Goal: Navigation & Orientation: Find specific page/section

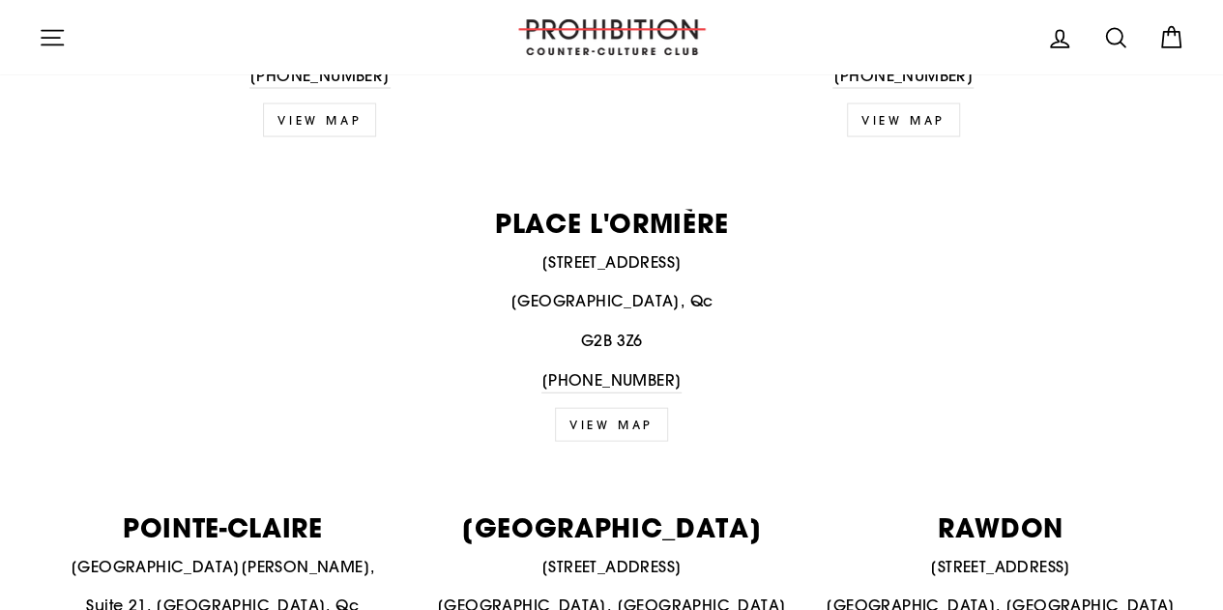
scroll to position [1998, 0]
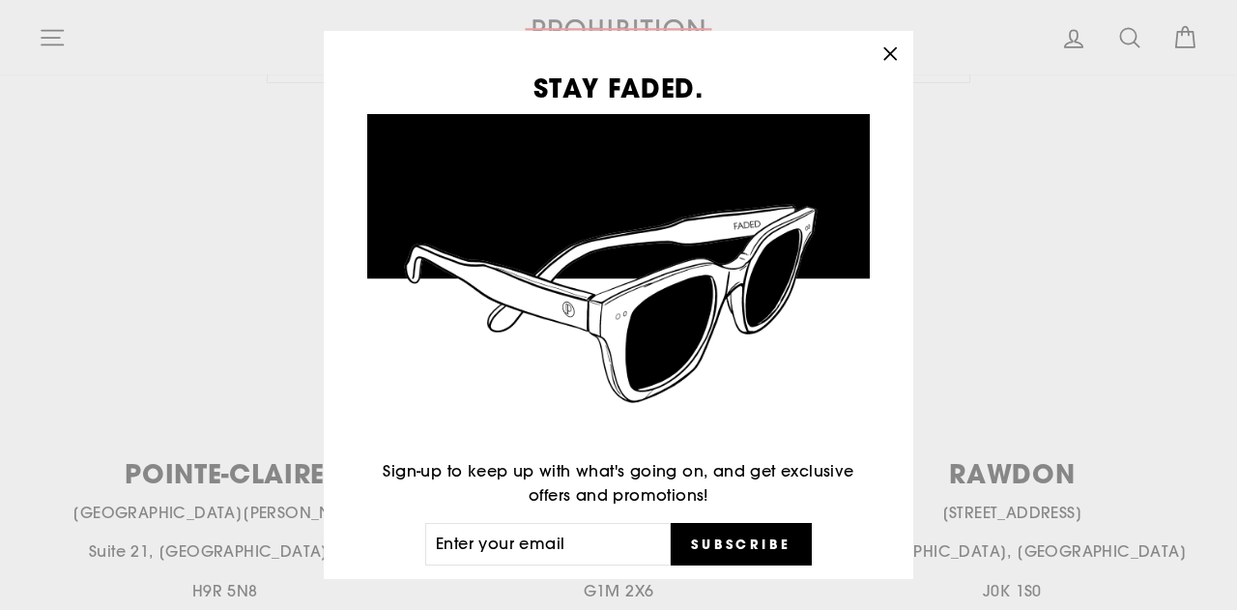
click at [894, 47] on icon "button" at bounding box center [890, 54] width 27 height 27
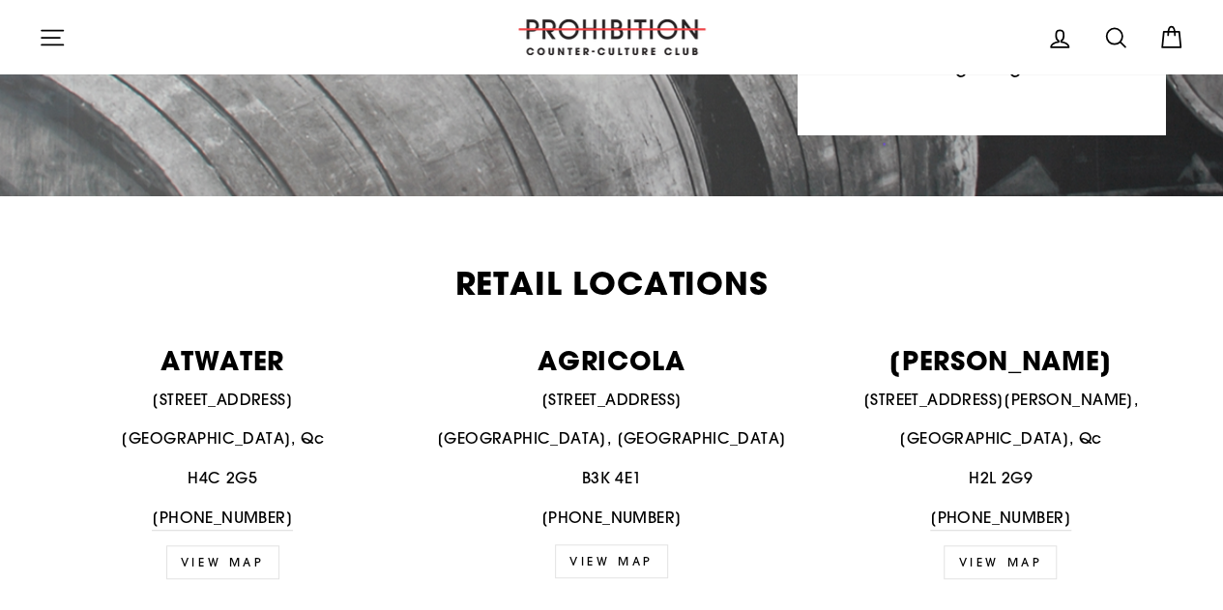
scroll to position [588, 0]
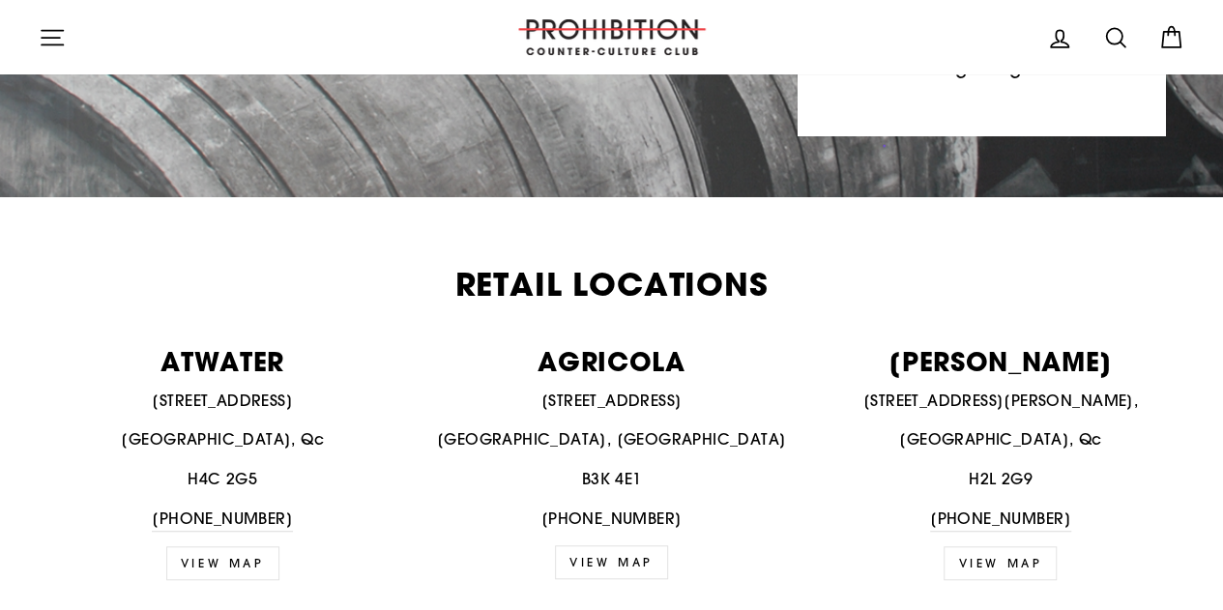
click at [989, 348] on p "BEAUDRY" at bounding box center [1000, 361] width 367 height 26
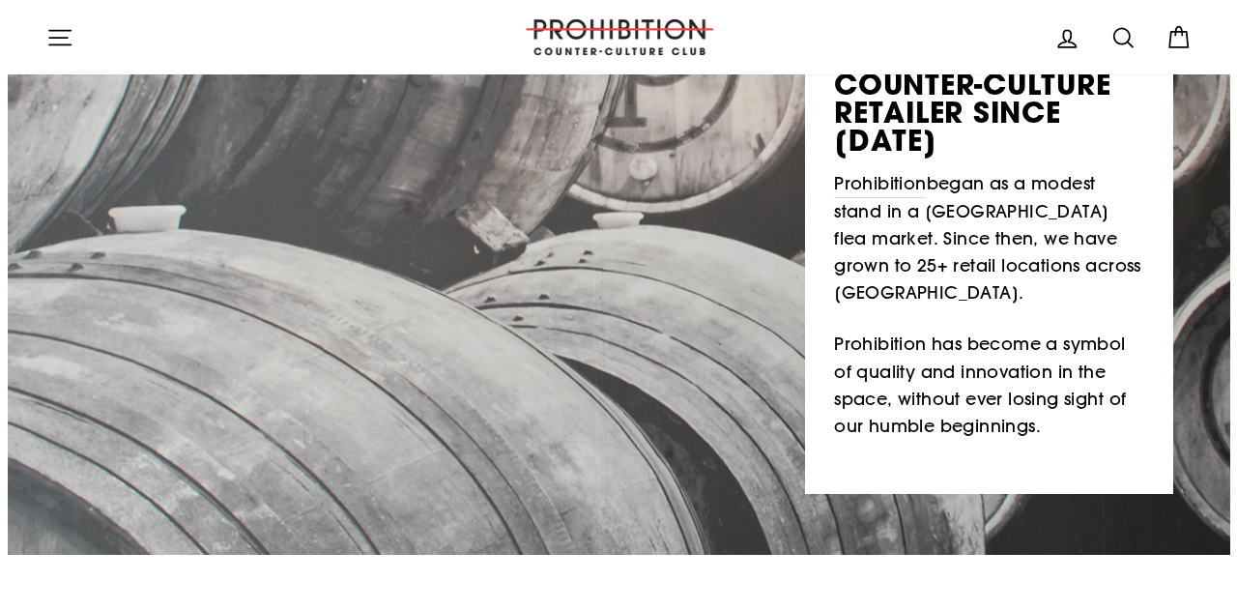
scroll to position [223, 0]
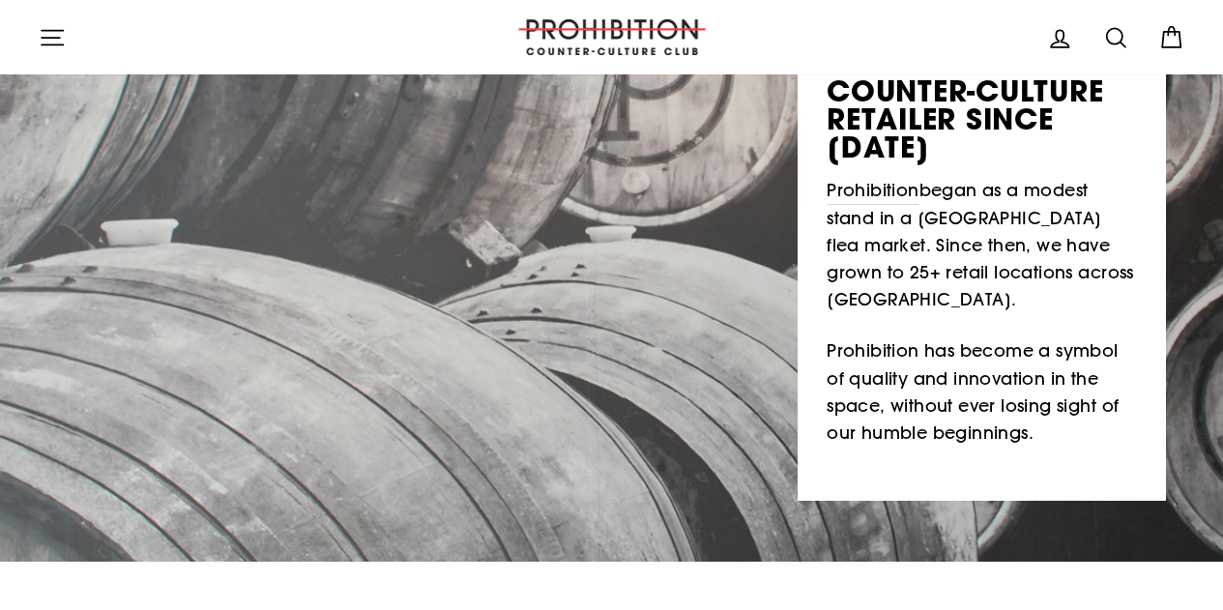
click at [49, 32] on icon "button" at bounding box center [52, 37] width 27 height 27
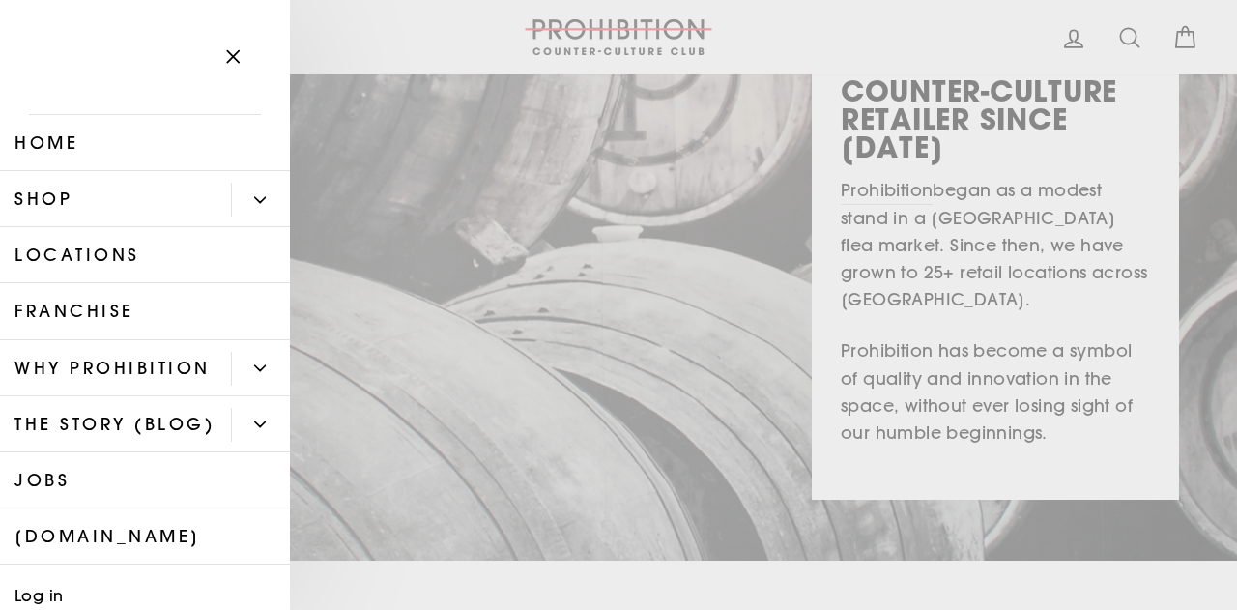
click at [231, 204] on button "Primary" at bounding box center [260, 200] width 59 height 34
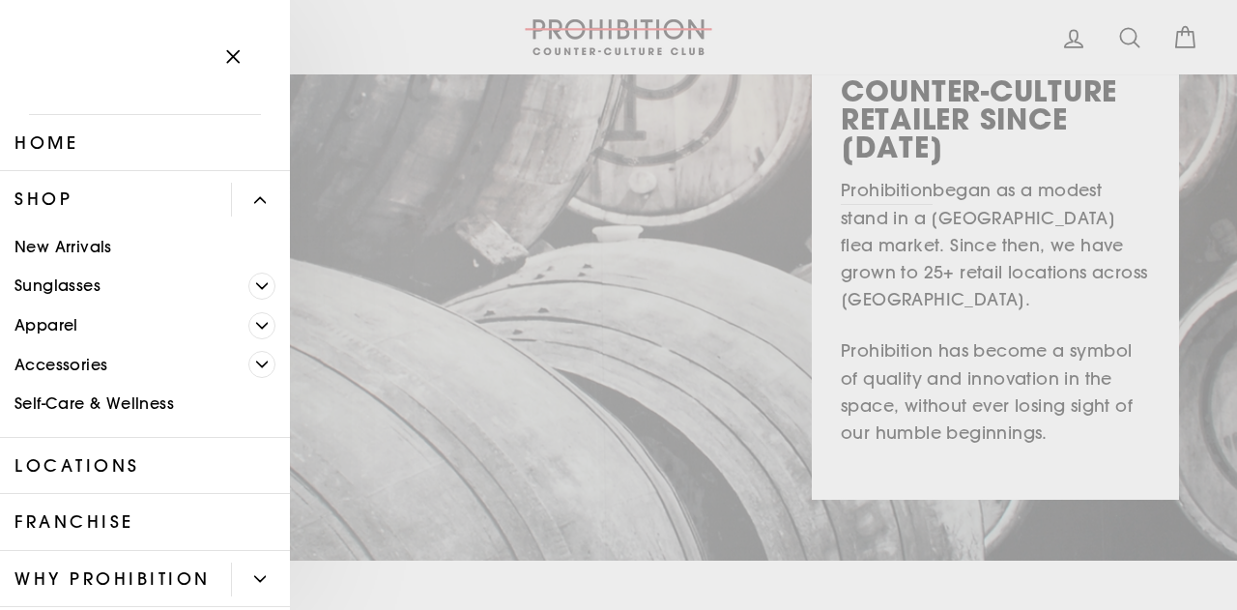
click at [115, 393] on link "Self-Care & Wellness" at bounding box center [145, 405] width 290 height 40
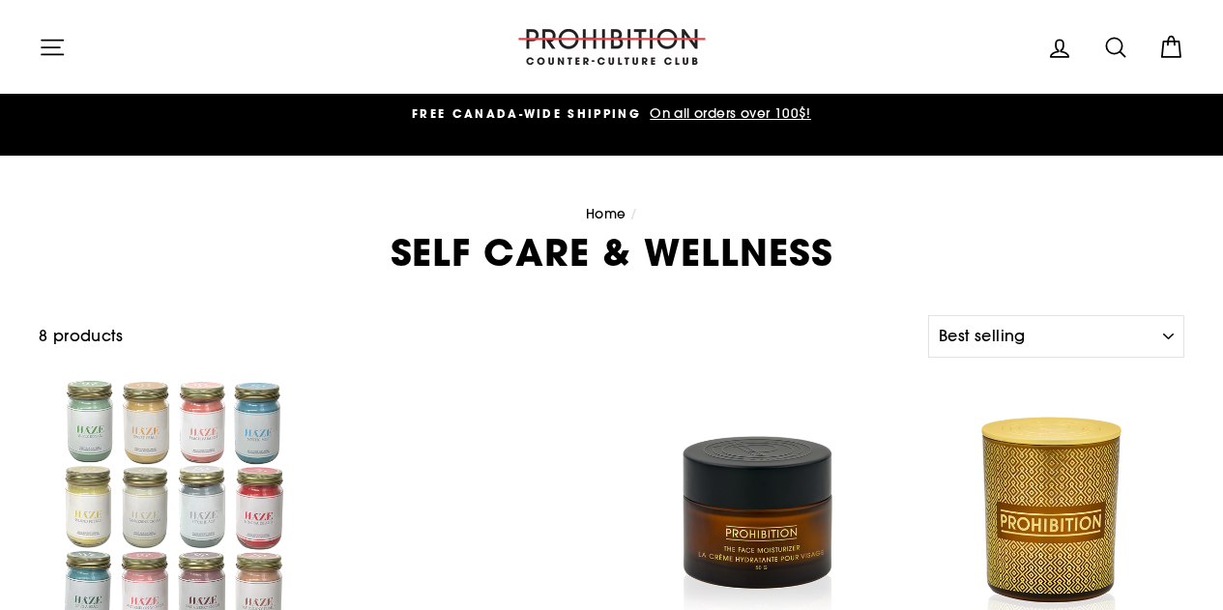
select select "best-selling"
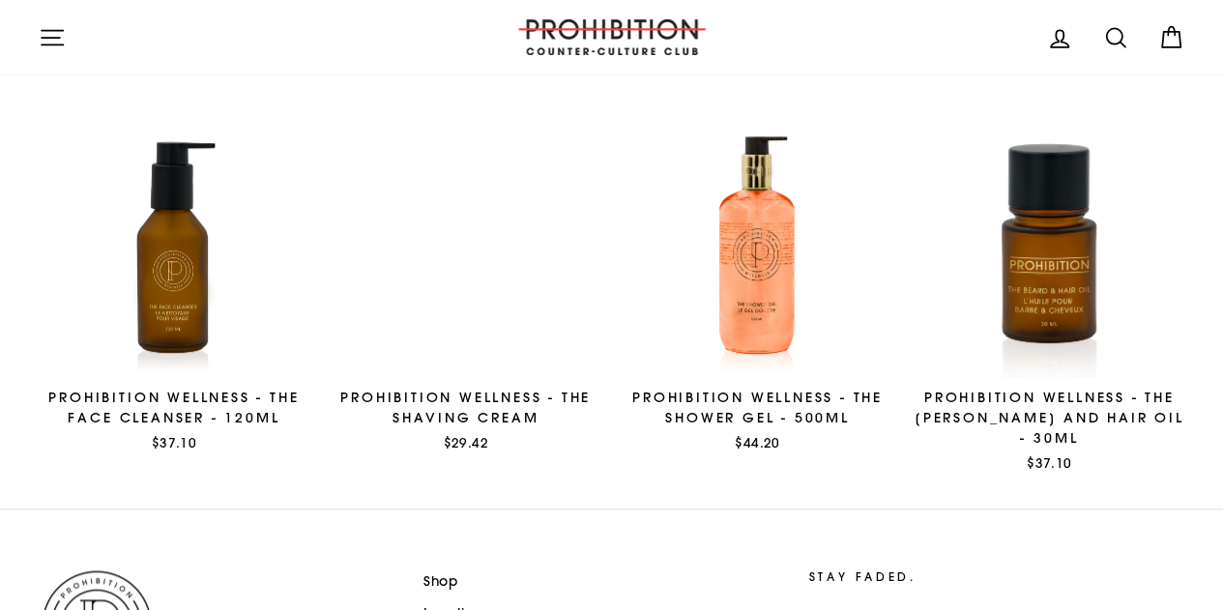
scroll to position [647, 0]
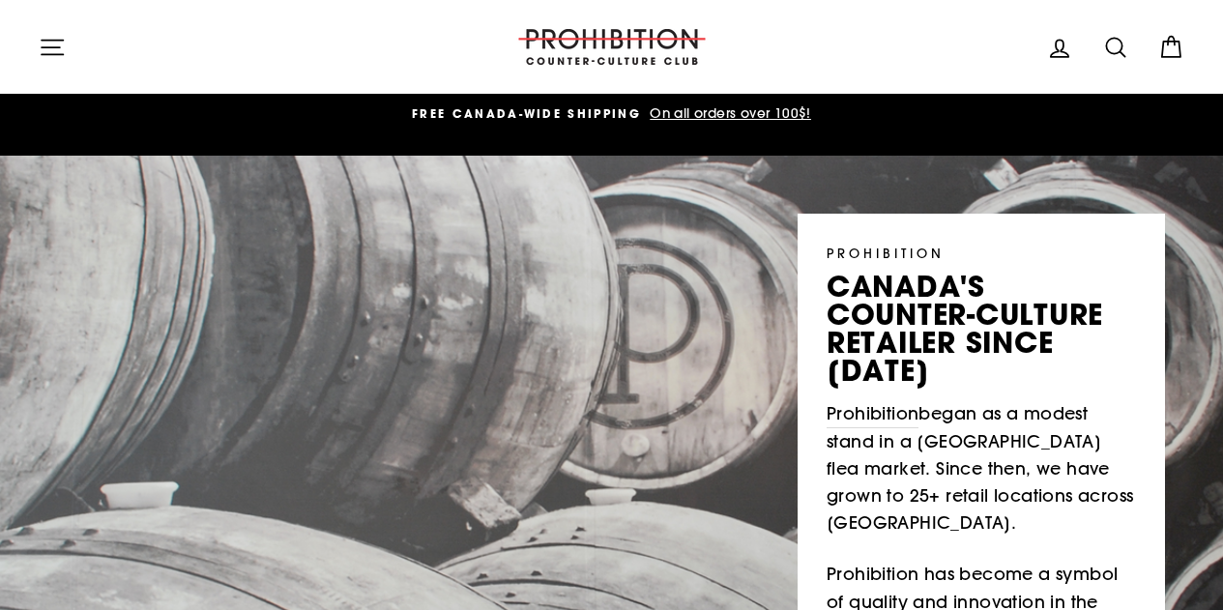
scroll to position [134, 0]
